Goal: Information Seeking & Learning: Learn about a topic

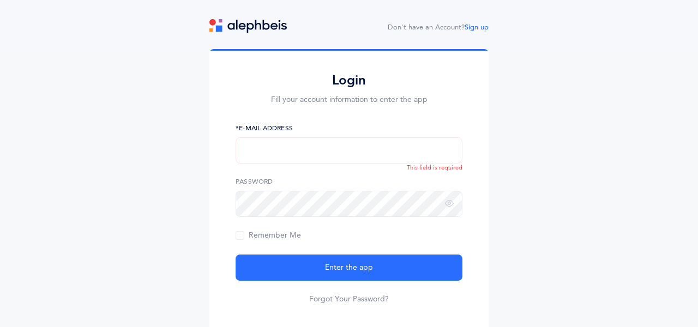
type input "[EMAIL_ADDRESS][DOMAIN_NAME]"
click at [236, 255] on button "Enter the app" at bounding box center [349, 268] width 227 height 26
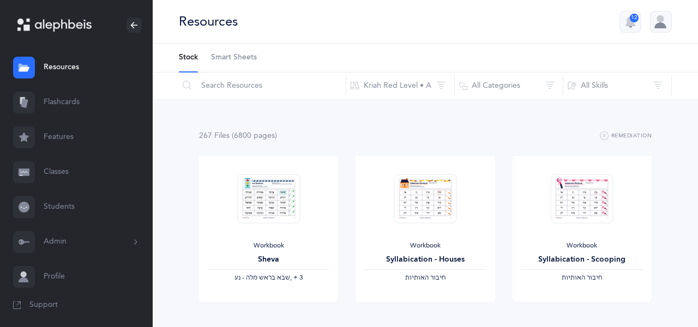
click at [72, 104] on link "Flashcards" at bounding box center [76, 102] width 153 height 35
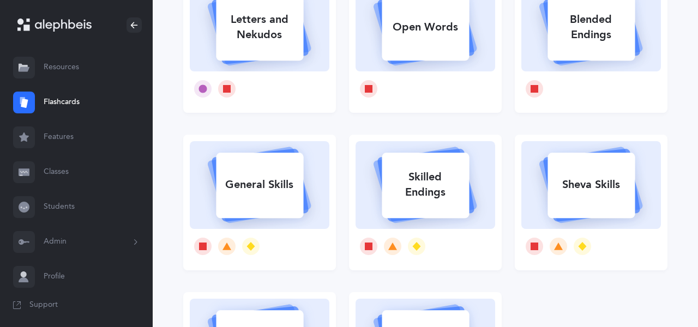
scroll to position [135, 0]
click at [441, 189] on div "Skilled Endings" at bounding box center [425, 184] width 87 height 44
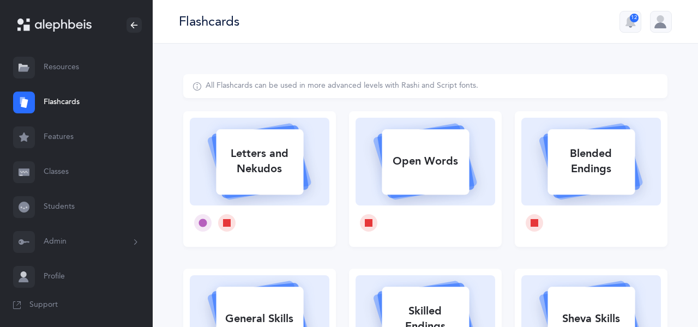
select select
select select "single"
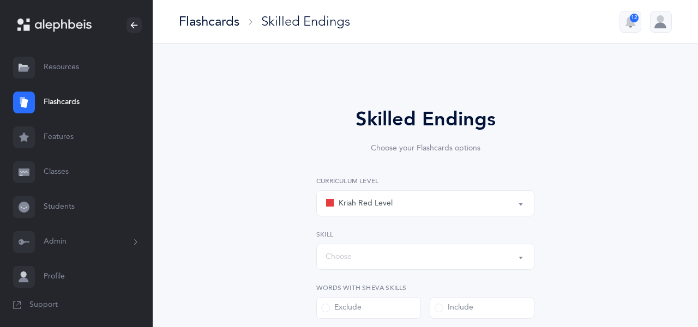
select select "1"
select select "28"
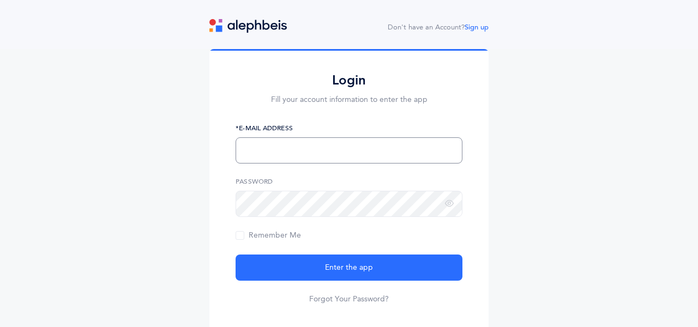
click at [433, 149] on input "text" at bounding box center [349, 150] width 227 height 26
type input "sbelishevitz@mmscdayschool.org"
click at [236, 255] on button "Enter the app" at bounding box center [349, 268] width 227 height 26
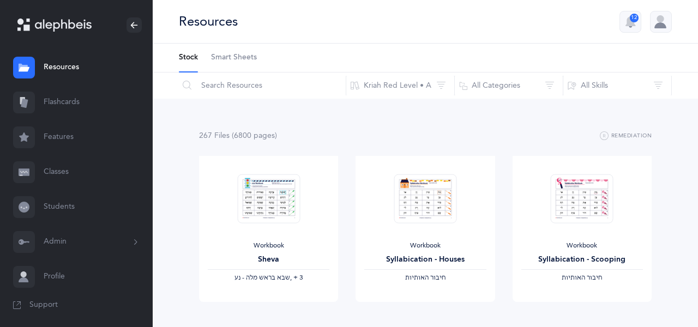
click at [73, 103] on link "Flashcards" at bounding box center [76, 102] width 153 height 35
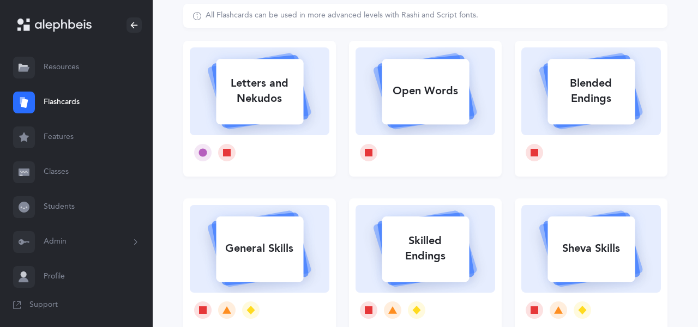
scroll to position [71, 0]
click at [426, 245] on div "Skilled Endings" at bounding box center [425, 248] width 87 height 44
select select
select select "single"
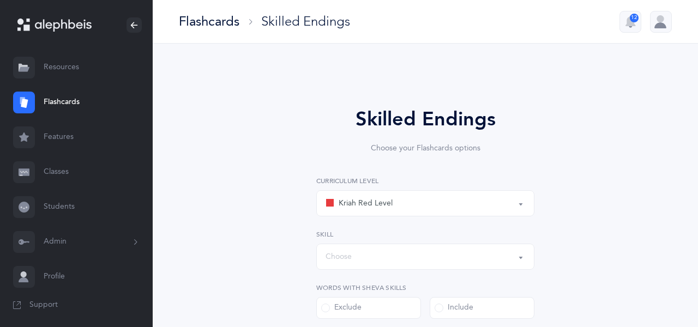
select select "1"
select select "28"
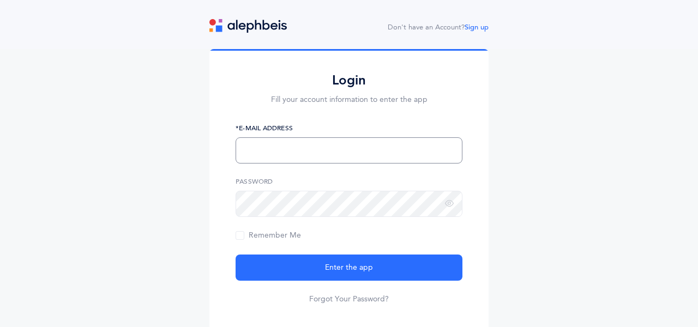
click at [422, 150] on input "text" at bounding box center [349, 150] width 227 height 26
type input "[EMAIL_ADDRESS][DOMAIN_NAME]"
click at [236, 255] on button "Enter the app" at bounding box center [349, 268] width 227 height 26
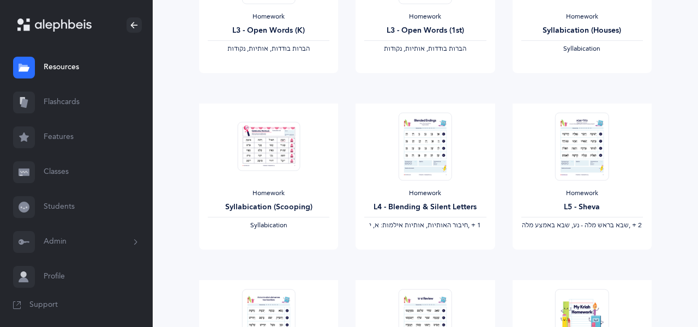
scroll to position [583, 0]
click at [588, 144] on img at bounding box center [581, 145] width 53 height 68
click at [575, 243] on span "View" at bounding box center [581, 238] width 17 height 10
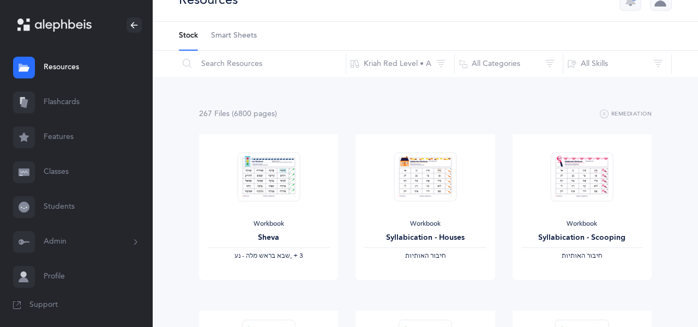
scroll to position [0, 0]
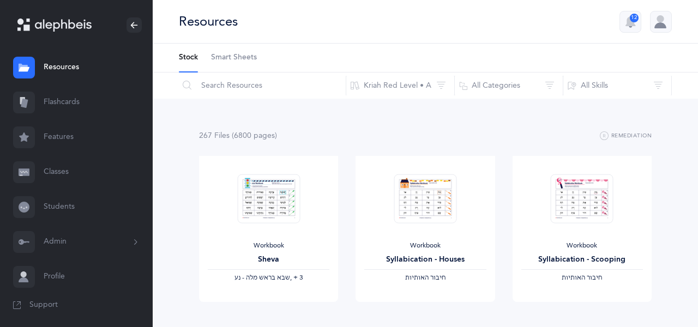
click at [408, 82] on button "Kriah Red Level • A" at bounding box center [400, 86] width 109 height 26
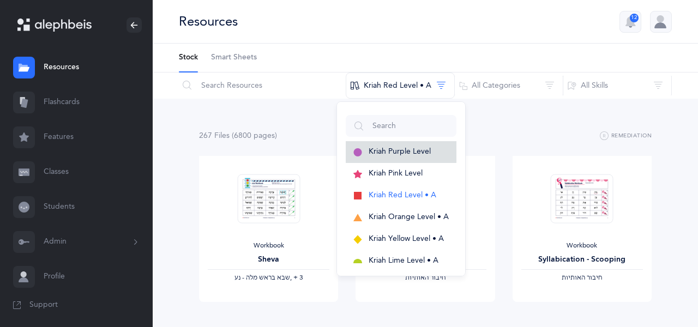
click at [427, 153] on span "Kriah Purple Level" at bounding box center [400, 151] width 62 height 9
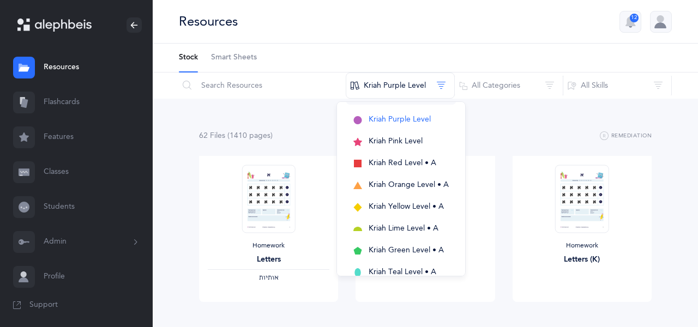
scroll to position [40, 0]
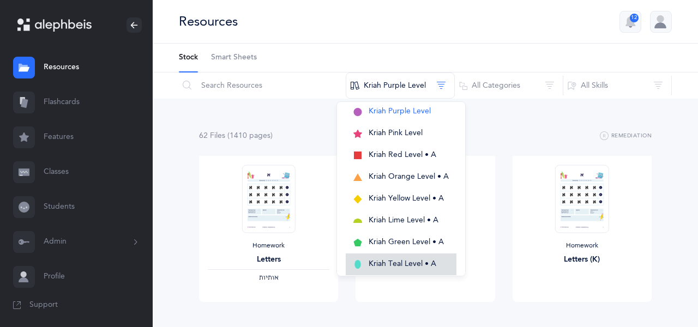
click at [414, 261] on span "Kriah Teal Level • A" at bounding box center [403, 264] width 68 height 9
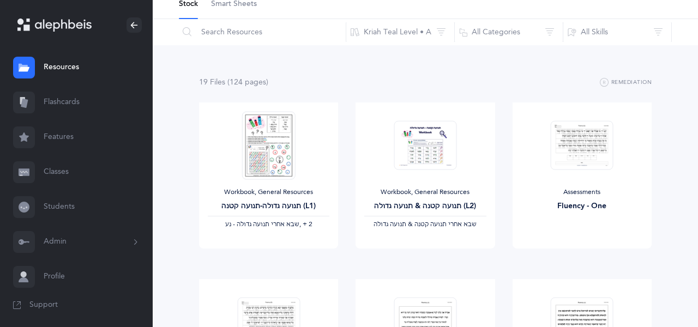
scroll to position [0, 0]
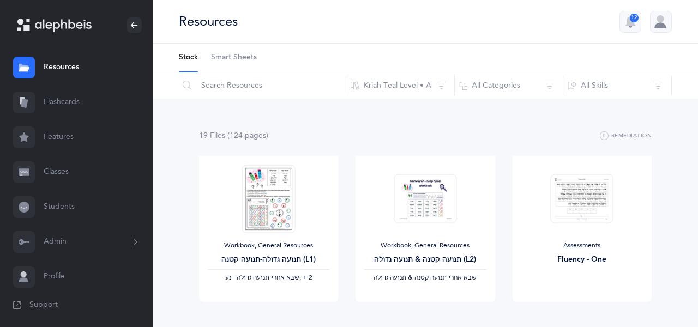
click at [417, 85] on button "Kriah Teal Level • A" at bounding box center [400, 86] width 109 height 26
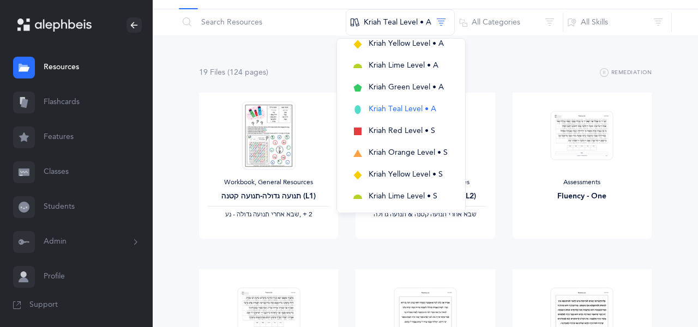
scroll to position [132, 0]
click at [415, 89] on span "Kriah Green Level • A" at bounding box center [406, 87] width 75 height 9
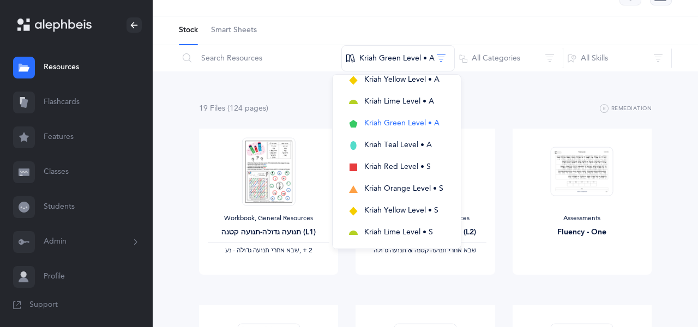
scroll to position [0, 0]
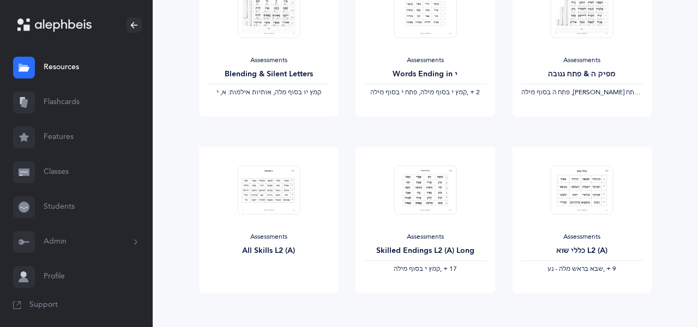
scroll to position [919, 0]
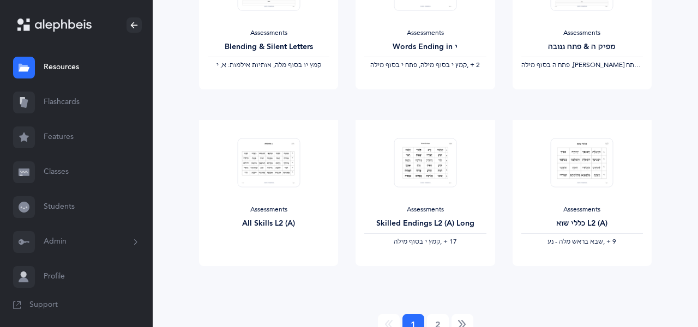
click at [587, 168] on img at bounding box center [582, 163] width 63 height 50
click at [594, 266] on link "View" at bounding box center [582, 255] width 139 height 22
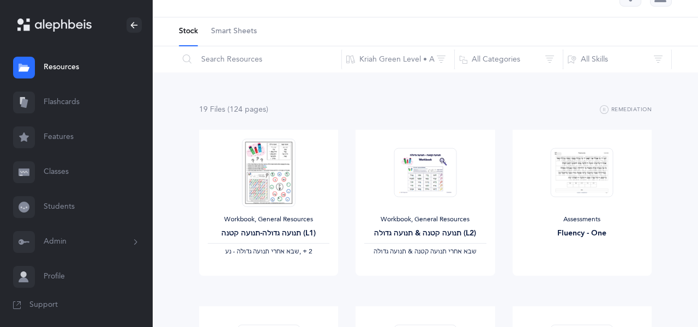
scroll to position [0, 0]
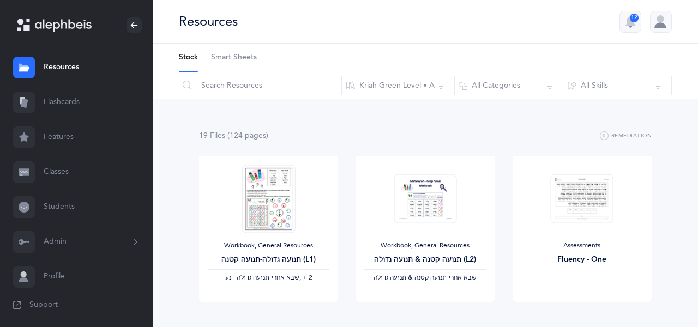
click at [520, 87] on button "All Categories" at bounding box center [508, 86] width 109 height 26
click at [474, 141] on button "General Resources" at bounding box center [509, 143] width 99 height 22
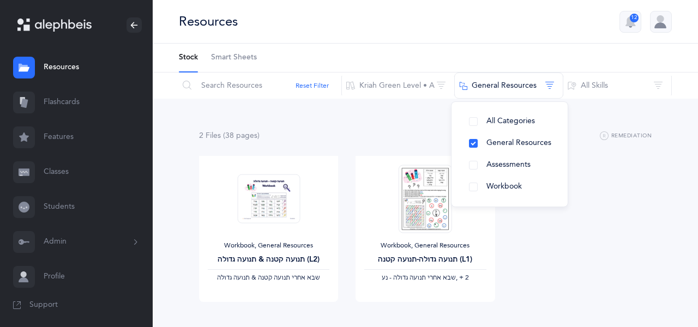
click at [414, 86] on button "Kriah Green Level • A" at bounding box center [397, 86] width 113 height 26
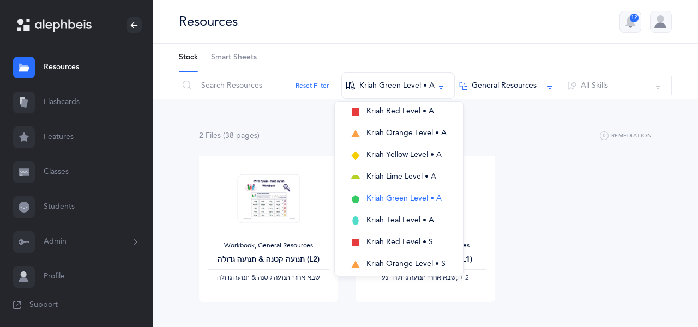
scroll to position [83, 0]
click at [404, 133] on span "Kriah Orange Level • A" at bounding box center [406, 134] width 80 height 9
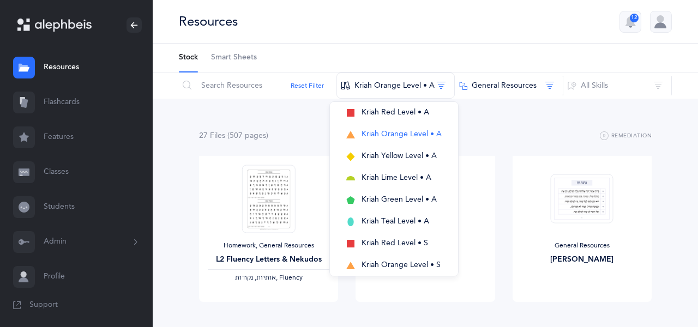
click at [525, 131] on div "27 File s (507 page s ) Remediation" at bounding box center [425, 136] width 453 height 14
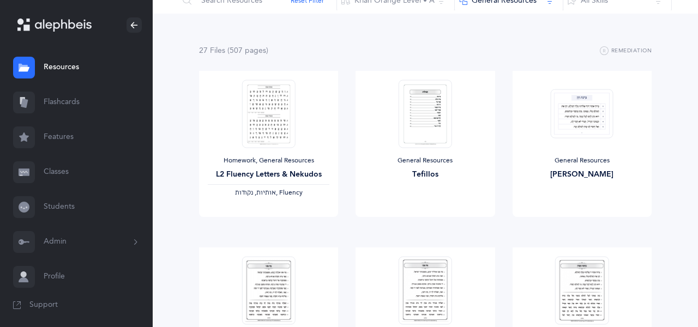
scroll to position [0, 0]
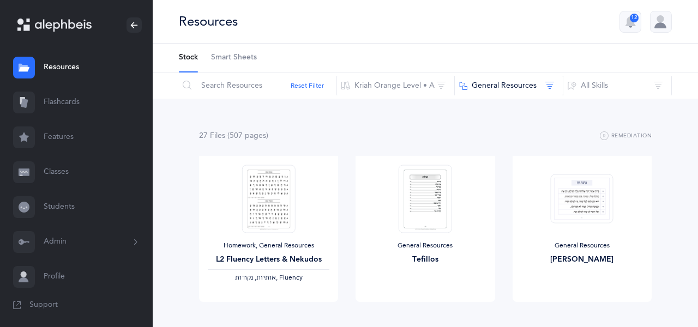
click at [405, 84] on button "Kriah Orange Level • A" at bounding box center [395, 86] width 118 height 26
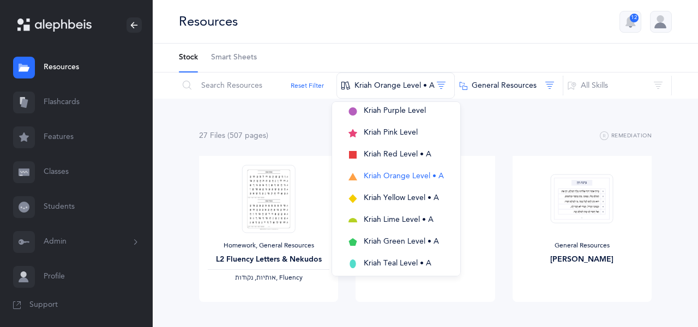
scroll to position [42, 0]
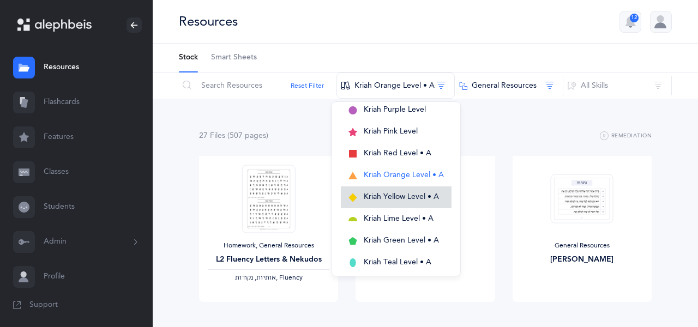
click at [403, 194] on span "Kriah Yellow Level • A" at bounding box center [401, 196] width 75 height 9
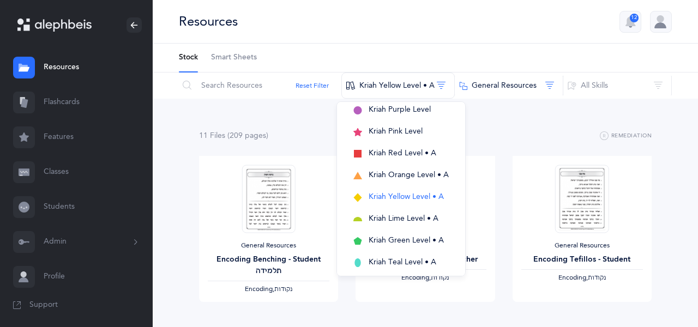
click at [595, 86] on button "All Skills" at bounding box center [617, 86] width 109 height 26
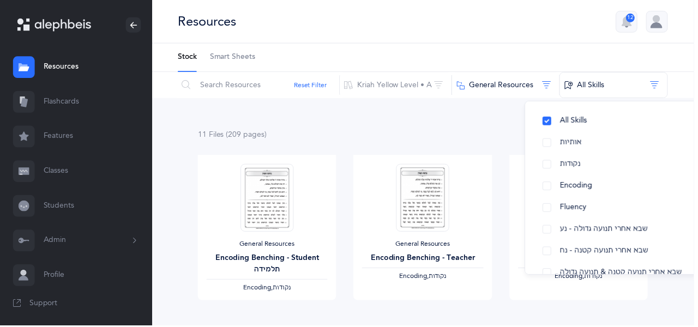
scroll to position [18, 0]
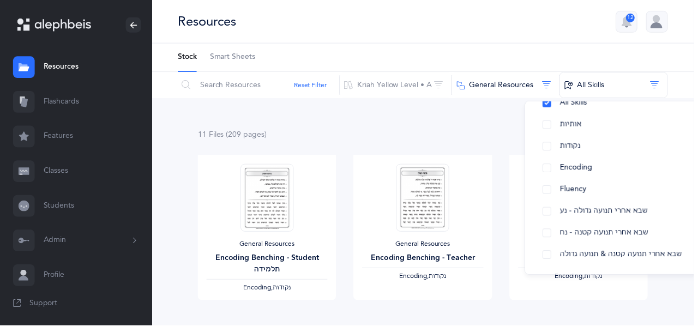
click at [403, 87] on button "Kriah Yellow Level • A" at bounding box center [397, 86] width 113 height 26
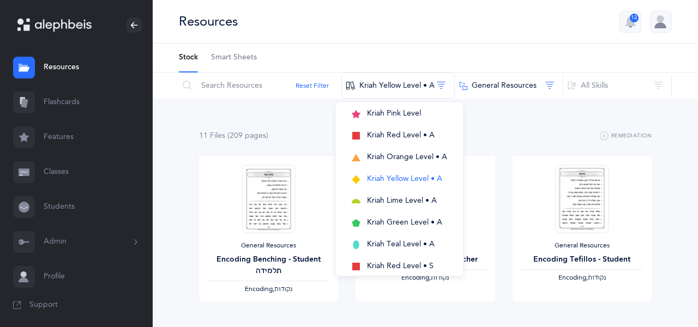
scroll to position [59, 0]
click at [415, 157] on span "Kriah Orange Level • A" at bounding box center [407, 157] width 80 height 9
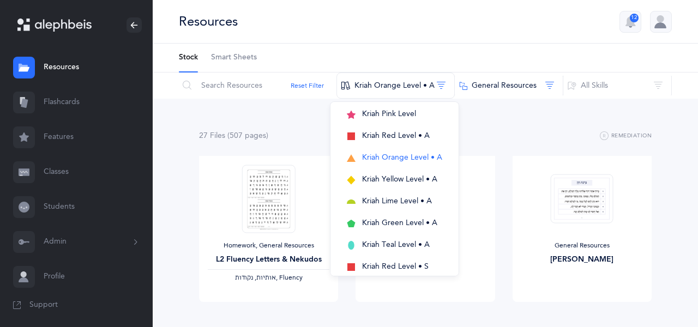
click at [601, 85] on button "All Skills" at bounding box center [617, 86] width 109 height 26
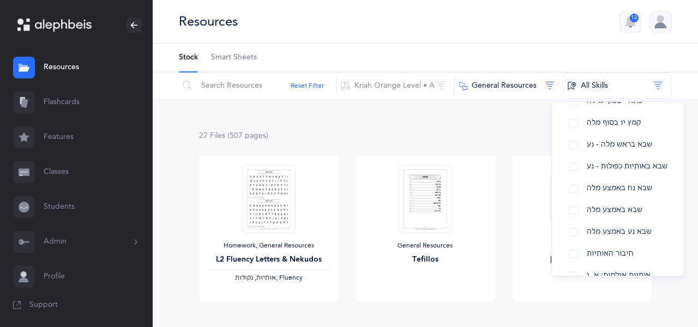
scroll to position [204, 0]
click at [574, 144] on button "שבא בראש מלה - נע" at bounding box center [617, 144] width 114 height 22
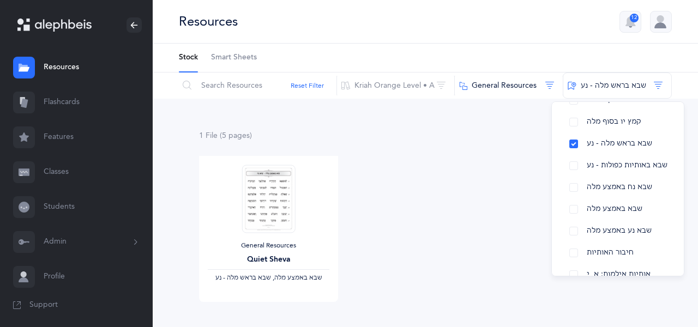
click at [573, 166] on button "שבא באותיות כפולות - נע" at bounding box center [617, 166] width 114 height 22
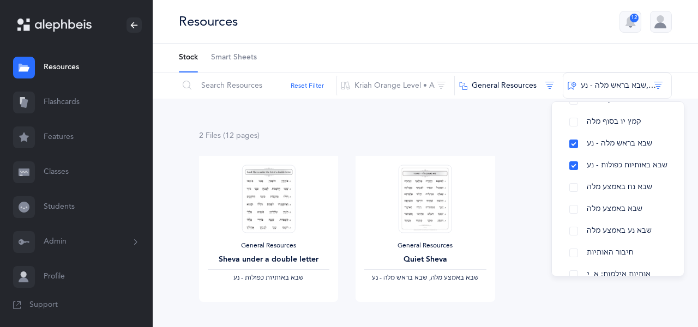
click at [573, 184] on button "שבא נח באמצע מלה" at bounding box center [617, 188] width 114 height 22
click at [572, 208] on button "שבא באמצע מלה" at bounding box center [617, 209] width 114 height 22
click at [571, 234] on button "שבא נע באמצע מלה" at bounding box center [617, 231] width 114 height 22
click at [572, 121] on button "קמץ יו בסוף מלה" at bounding box center [617, 122] width 114 height 22
click at [282, 202] on img at bounding box center [268, 199] width 53 height 68
